Goal: Navigation & Orientation: Find specific page/section

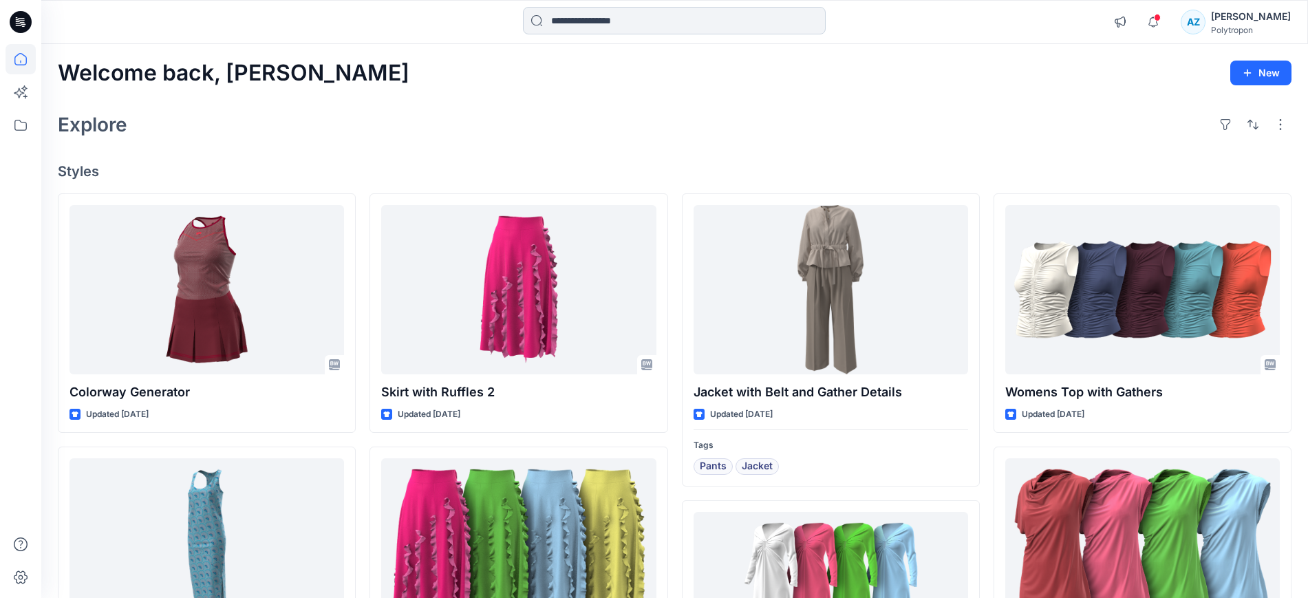
click at [615, 19] on input at bounding box center [674, 21] width 303 height 28
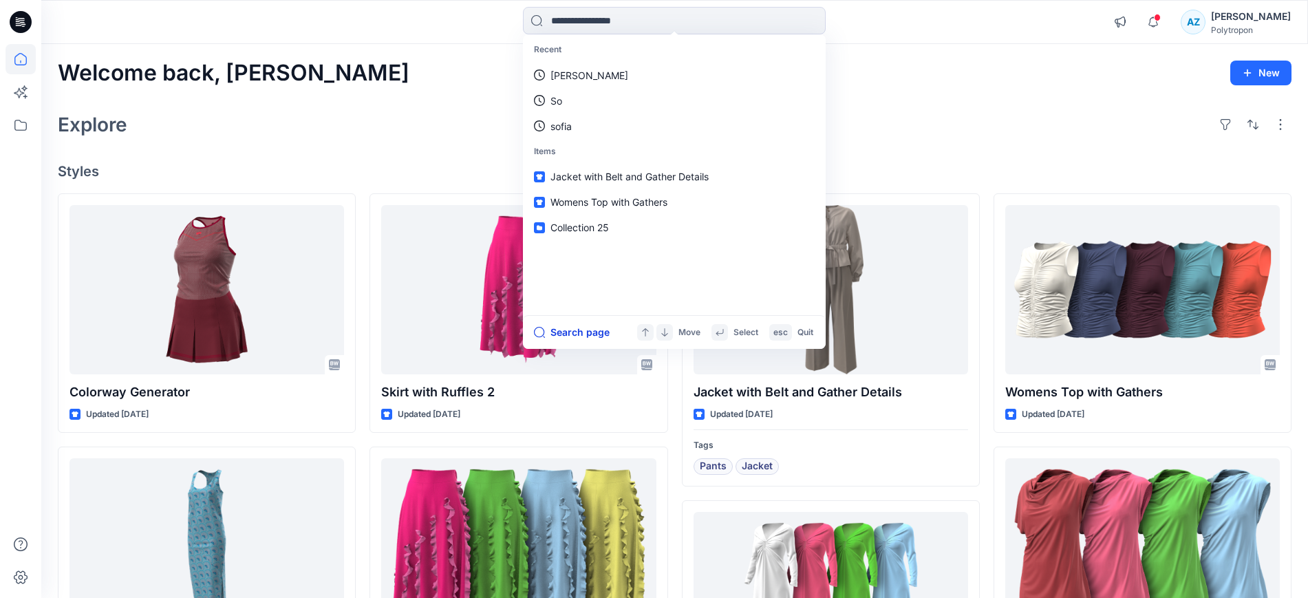
click at [598, 329] on button "Search page" at bounding box center [572, 332] width 76 height 17
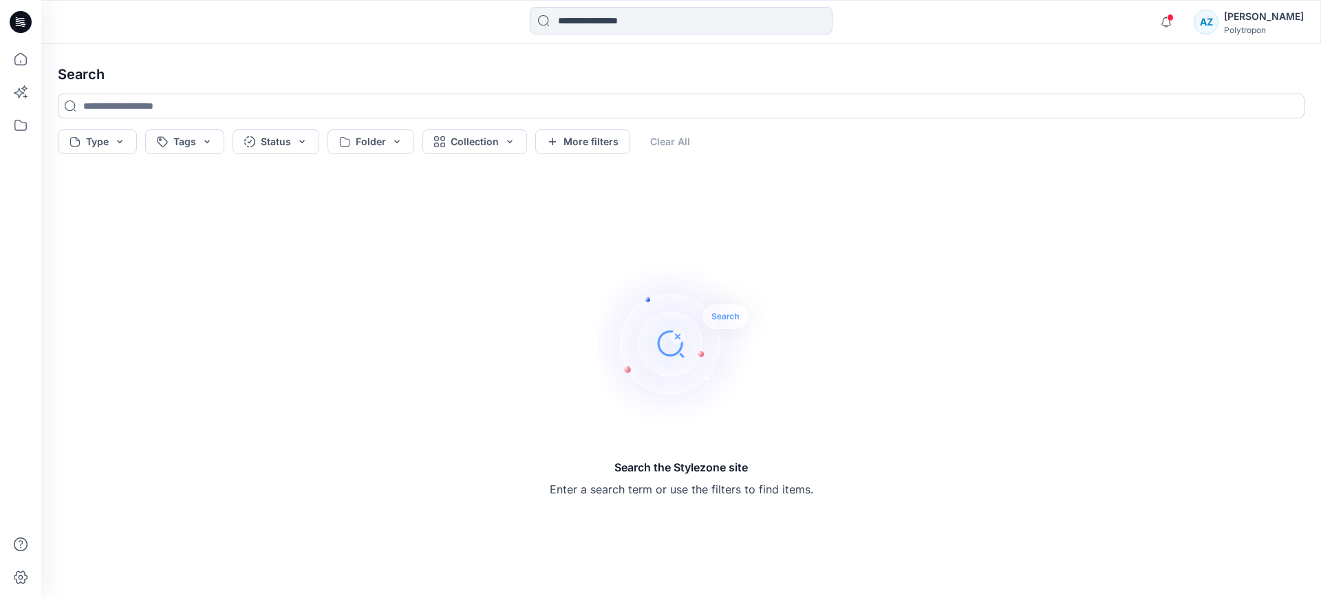
click at [155, 113] on input at bounding box center [681, 106] width 1247 height 25
click at [126, 139] on button "Type" at bounding box center [97, 141] width 79 height 25
click at [567, 144] on button "More filters" at bounding box center [582, 141] width 95 height 25
click at [416, 106] on input at bounding box center [681, 106] width 1247 height 25
click at [620, 22] on input at bounding box center [681, 21] width 303 height 28
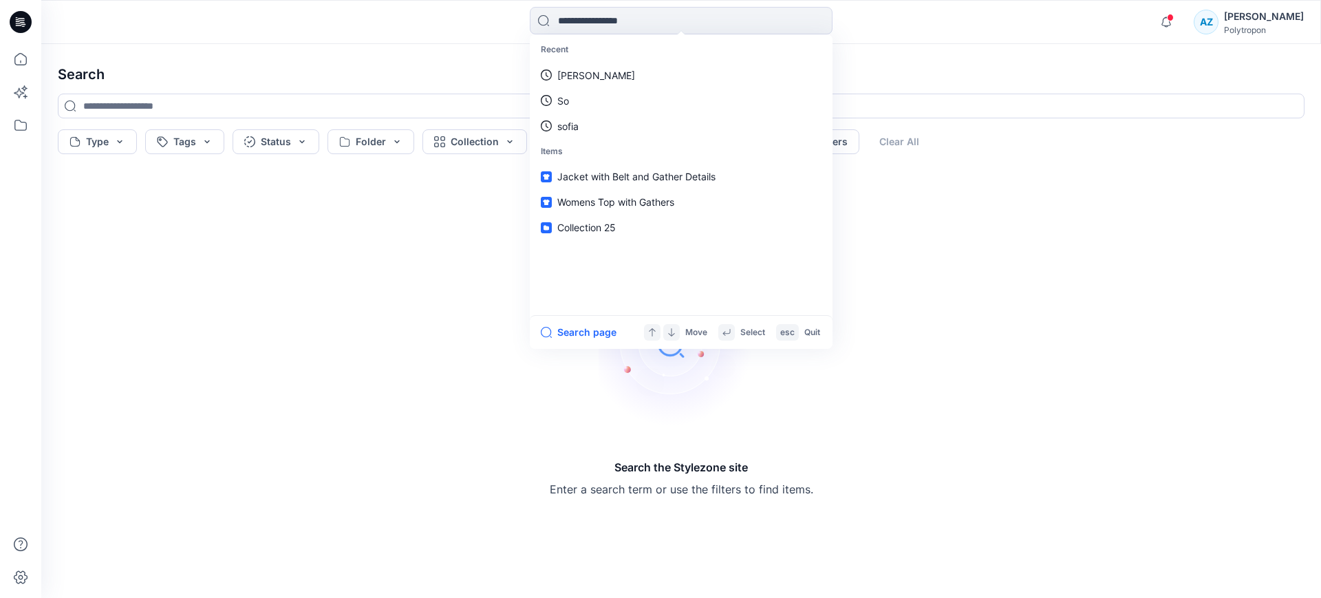
drag, startPoint x: 369, startPoint y: 235, endPoint x: 318, endPoint y: 215, distance: 54.4
click at [367, 235] on div "Search the Stylezone site Enter a search term or use the filters to find items." at bounding box center [681, 379] width 1269 height 416
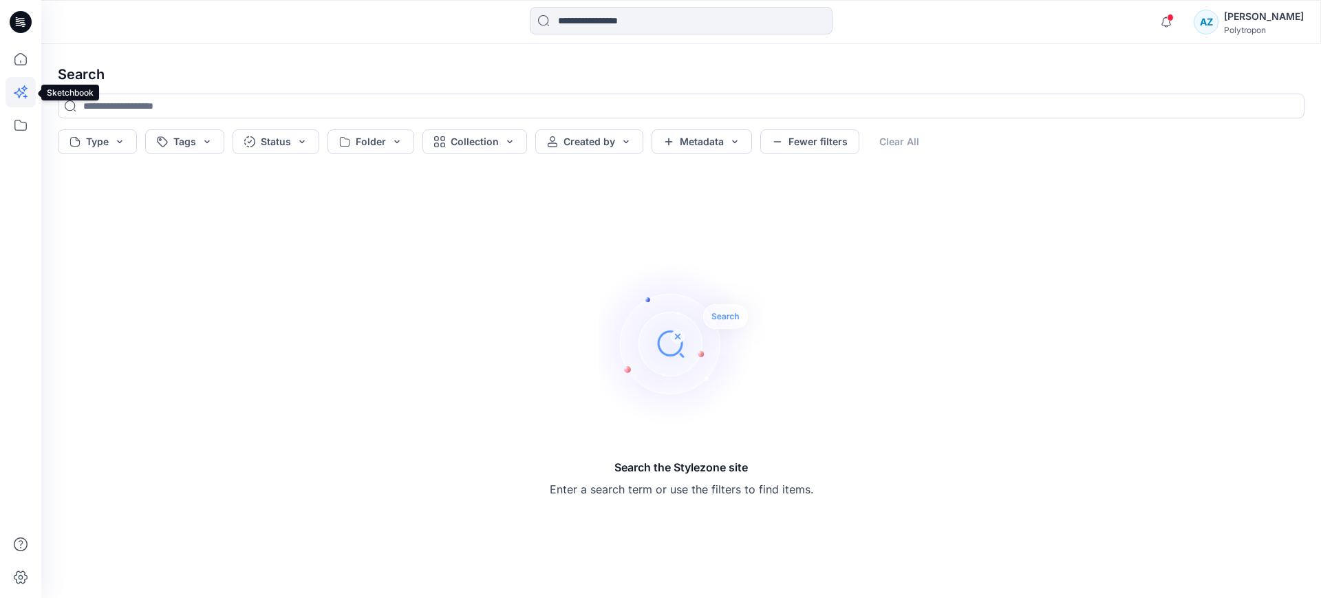
click at [21, 95] on icon at bounding box center [21, 92] width 30 height 30
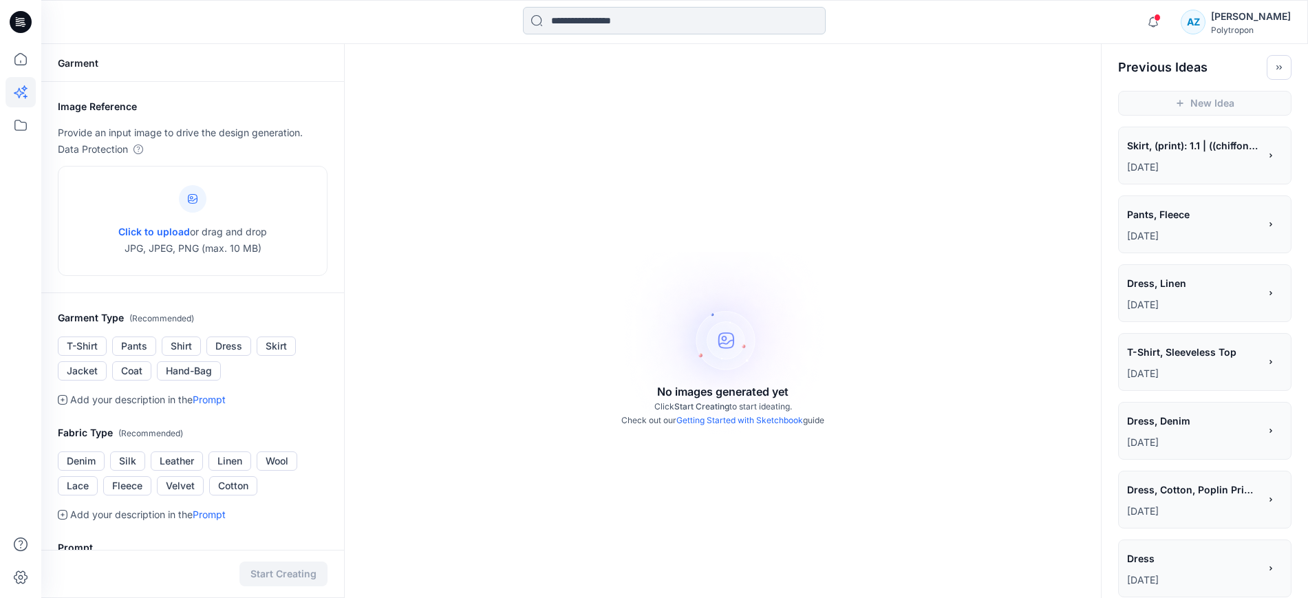
click at [702, 16] on input at bounding box center [674, 21] width 303 height 28
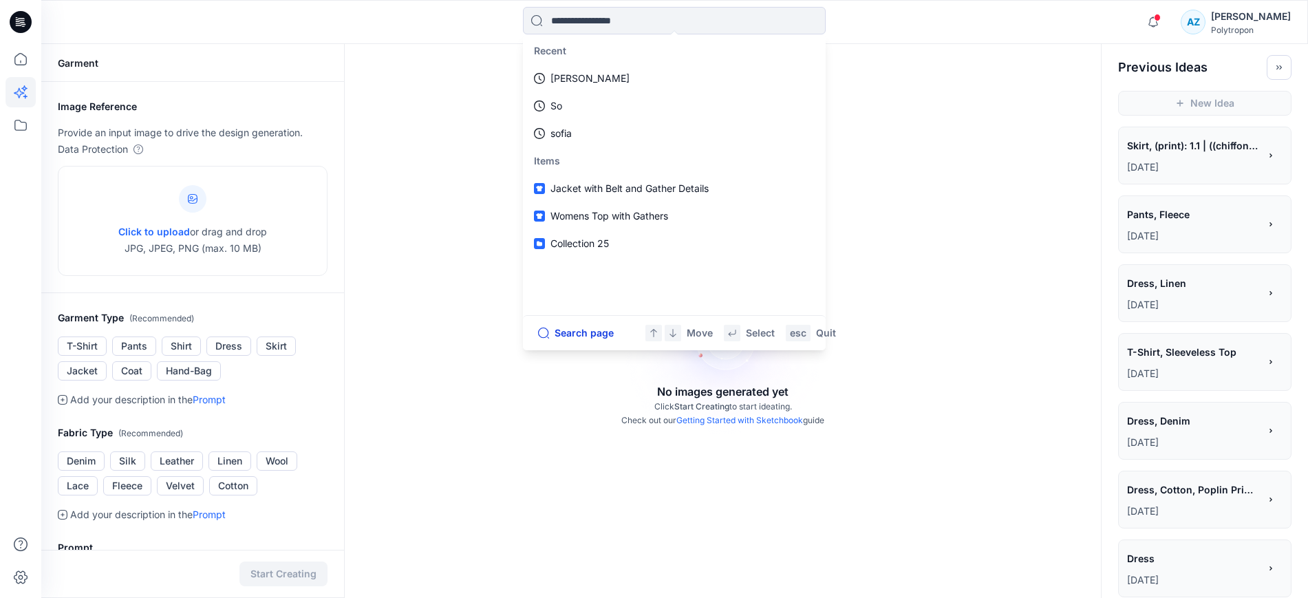
click at [591, 324] on button "Search page" at bounding box center [576, 333] width 84 height 18
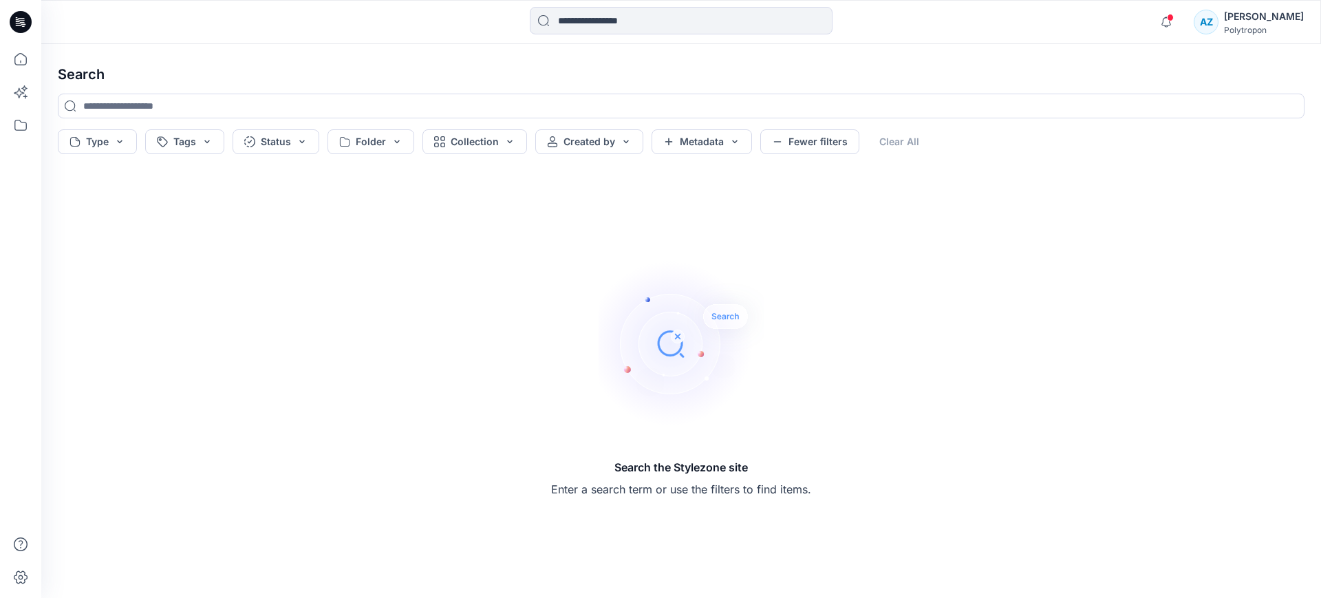
click at [680, 363] on img at bounding box center [681, 343] width 165 height 165
click at [675, 486] on p "Enter a search term or use the filters to find items." at bounding box center [681, 489] width 260 height 17
click at [564, 108] on input at bounding box center [681, 106] width 1247 height 25
click at [610, 21] on input at bounding box center [681, 21] width 303 height 28
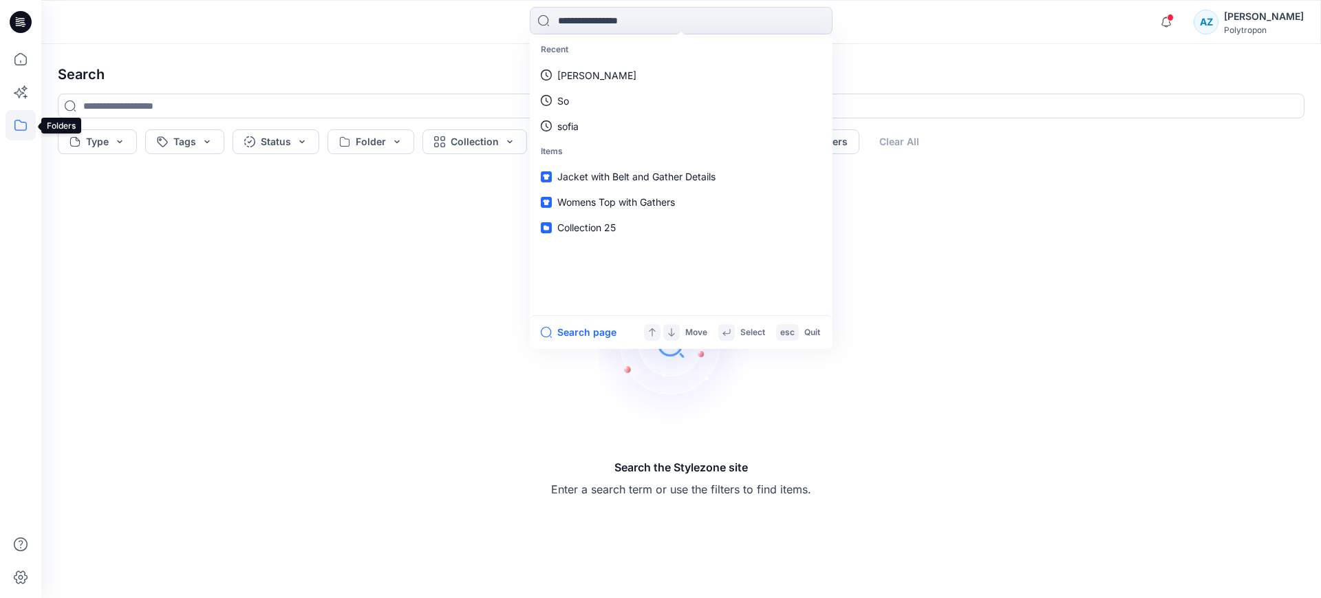
click at [18, 134] on icon at bounding box center [21, 125] width 30 height 30
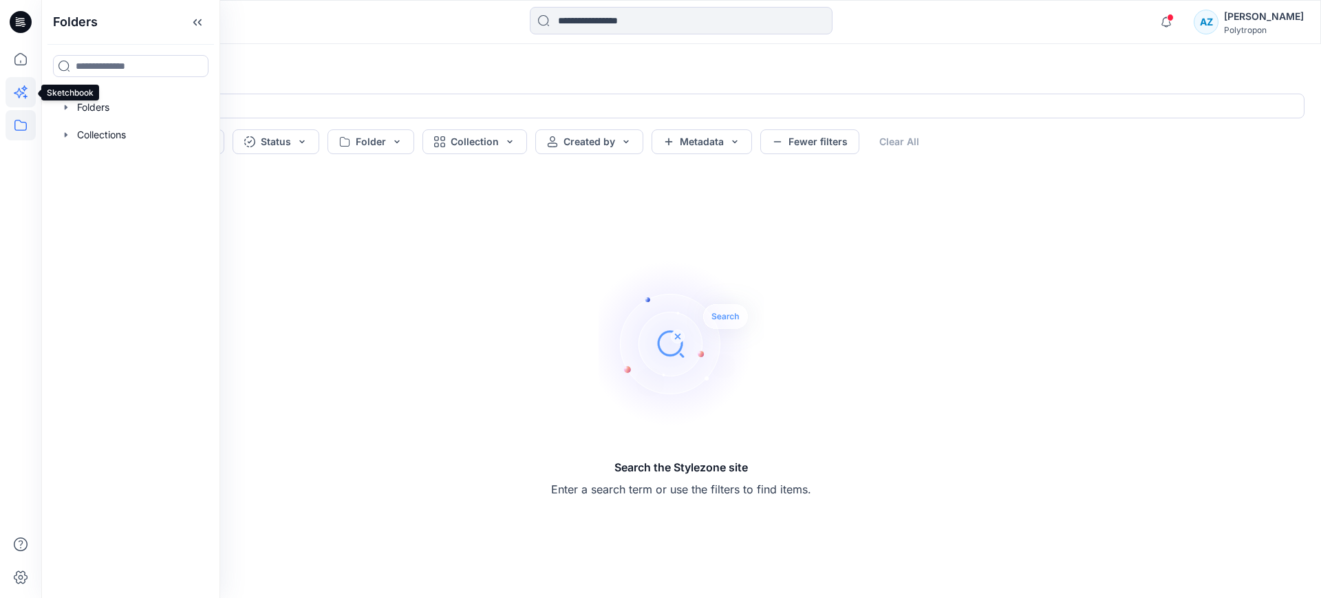
click at [24, 92] on icon at bounding box center [21, 92] width 30 height 30
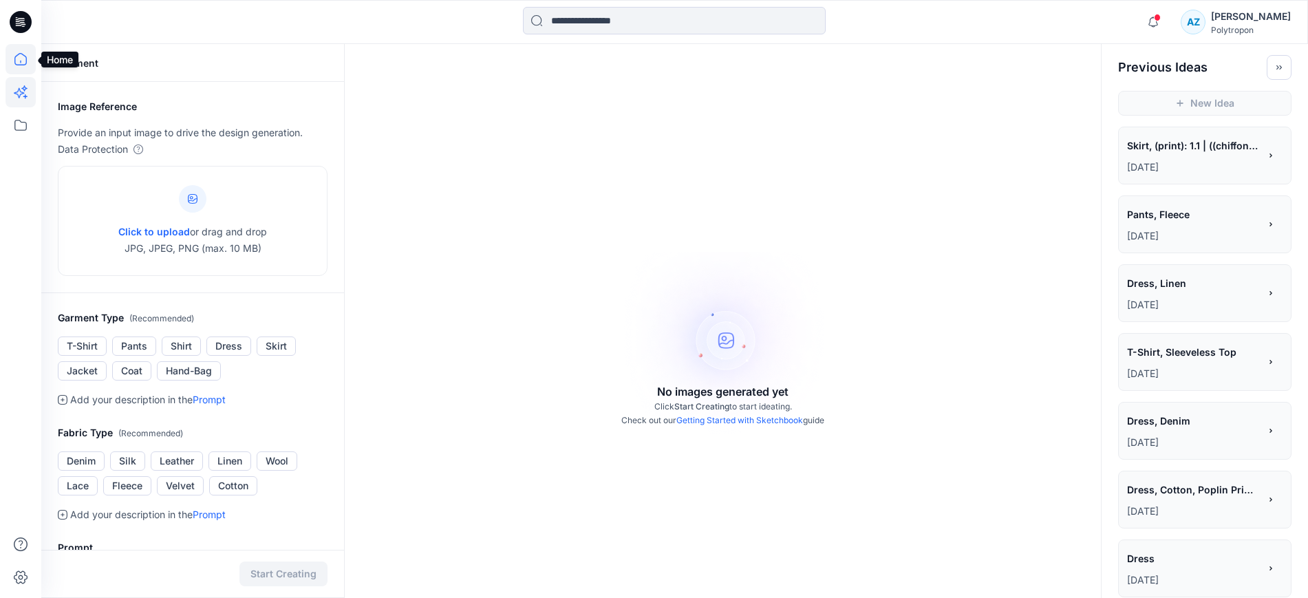
click at [28, 68] on icon at bounding box center [21, 59] width 30 height 30
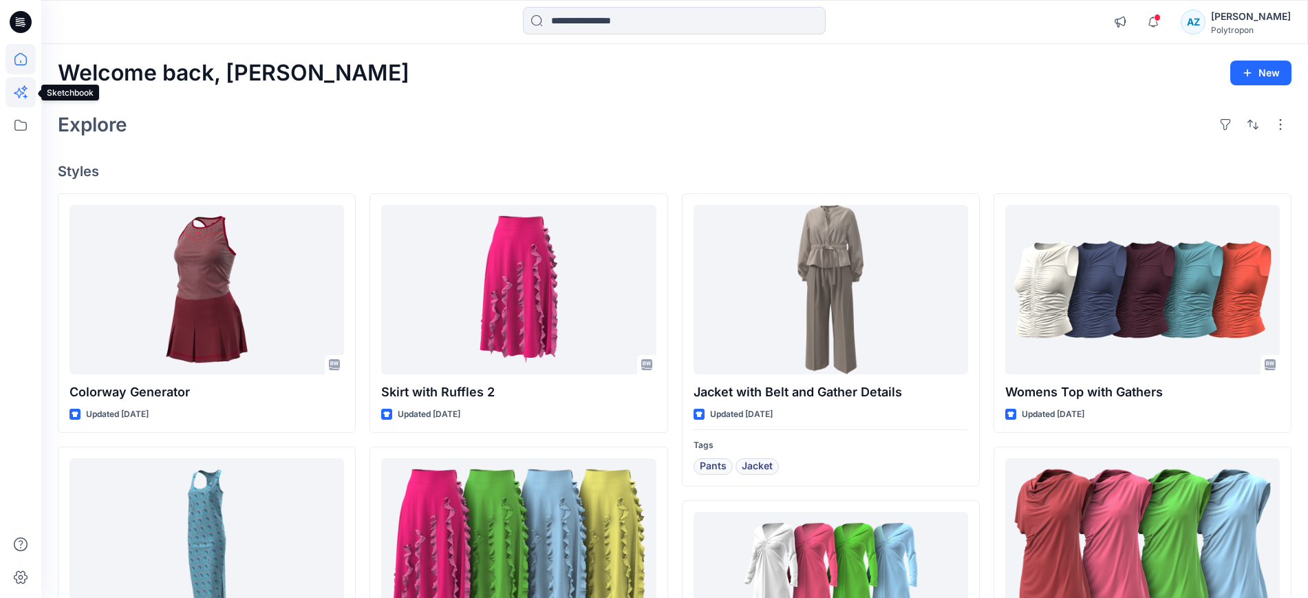
click at [29, 89] on icon at bounding box center [21, 92] width 30 height 30
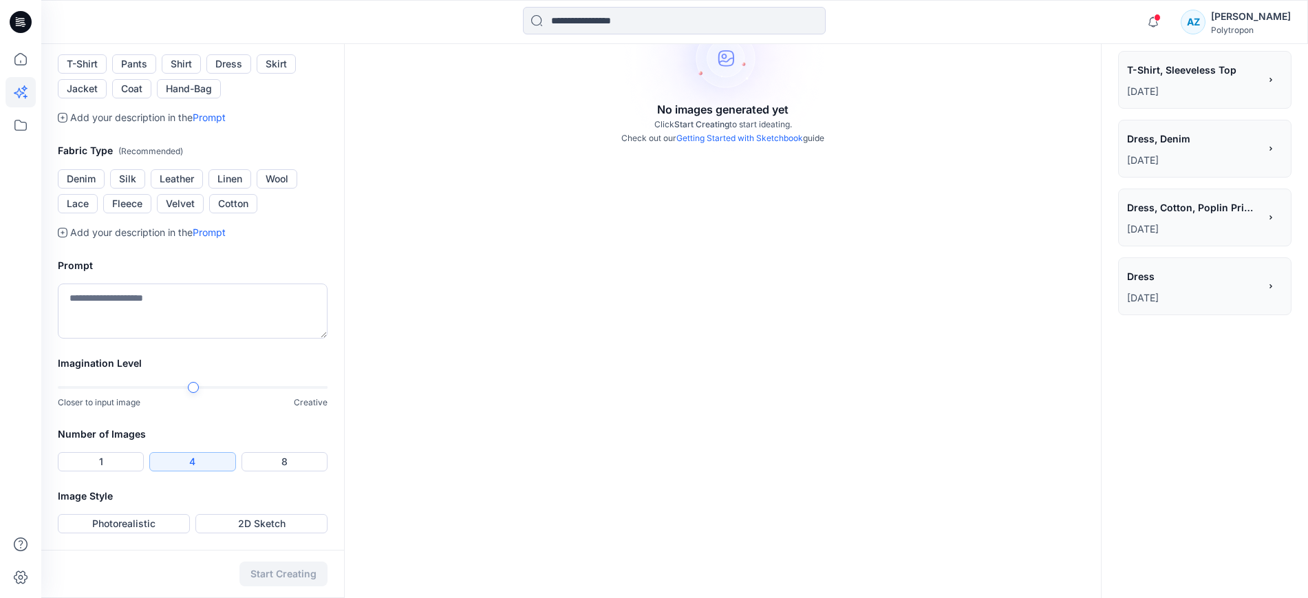
scroll to position [329, 0]
click at [14, 45] on icon at bounding box center [21, 59] width 30 height 30
